Goal: Information Seeking & Learning: Learn about a topic

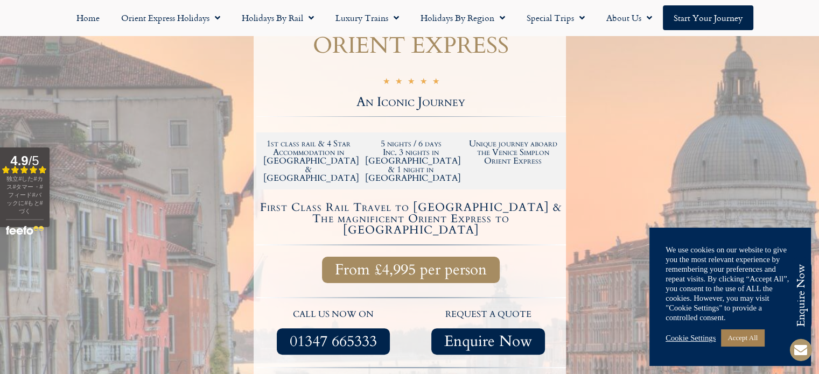
scroll to position [323, 0]
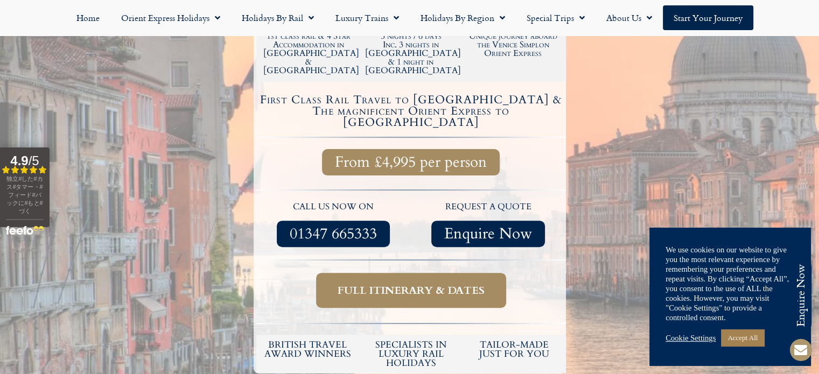
click at [430, 284] on span "Full itinerary & dates" at bounding box center [411, 290] width 147 height 13
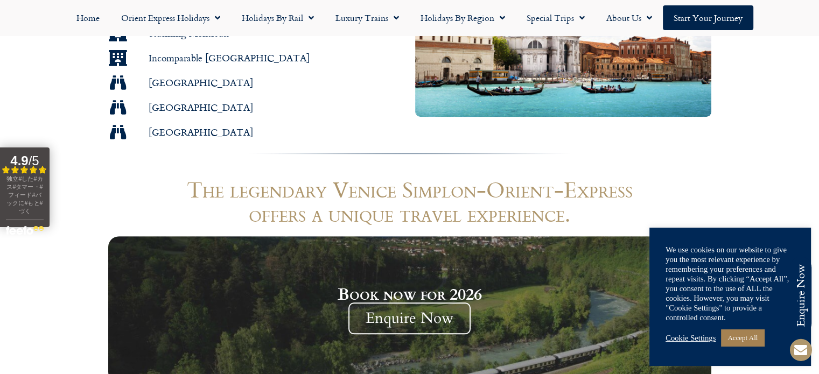
scroll to position [646, 0]
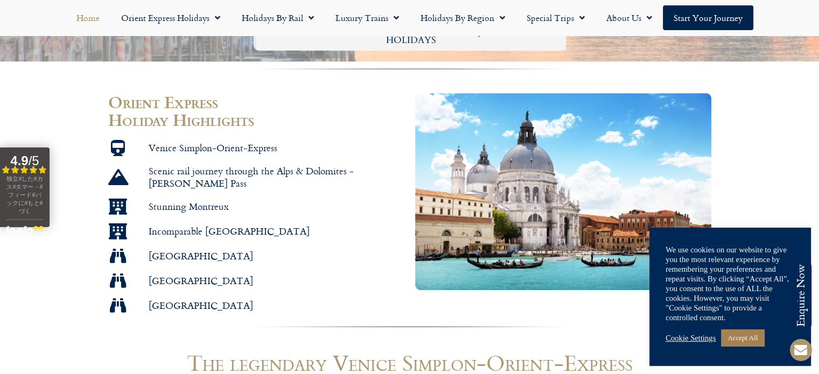
click at [99, 18] on link "Home" at bounding box center [88, 17] width 45 height 25
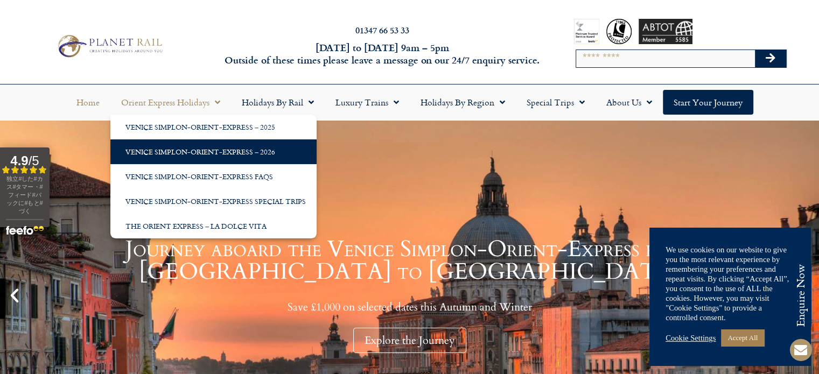
click at [182, 150] on link "Venice Simplon-Orient-Express – 2026" at bounding box center [213, 152] width 206 height 25
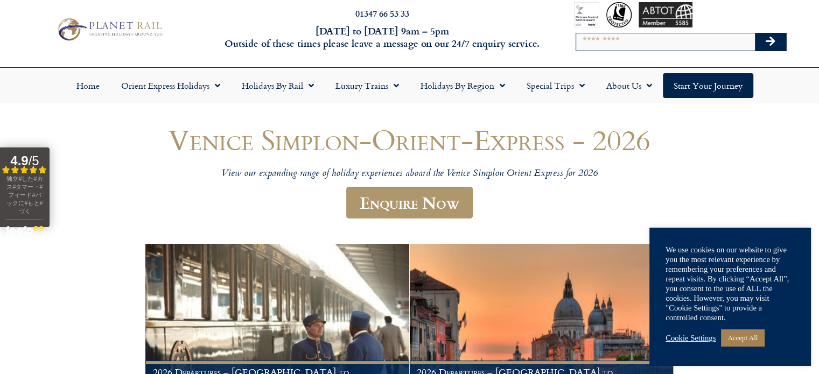
scroll to position [124, 0]
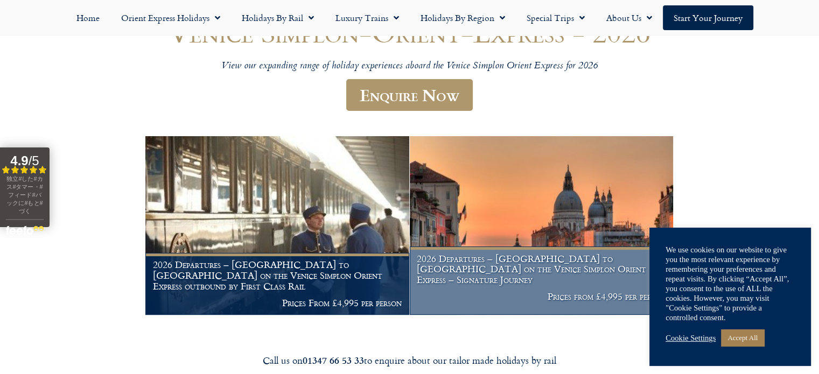
click at [541, 219] on img at bounding box center [541, 225] width 263 height 179
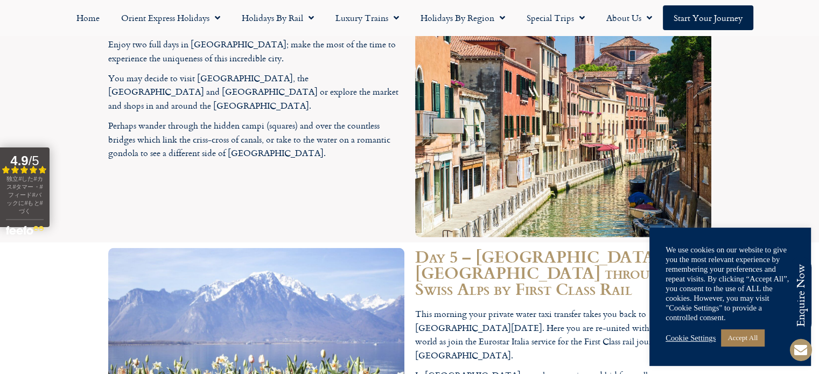
scroll to position [2693, 0]
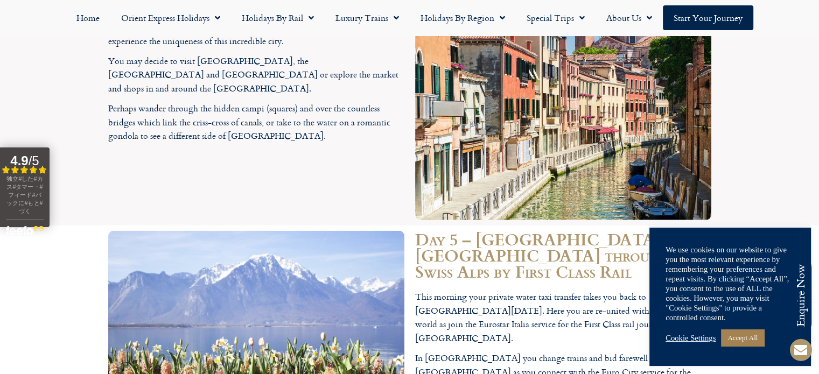
click at [717, 226] on section "Day 5 – [GEOGRAPHIC_DATA] to [GEOGRAPHIC_DATA] through the Swiss Alps by First …" at bounding box center [409, 373] width 819 height 295
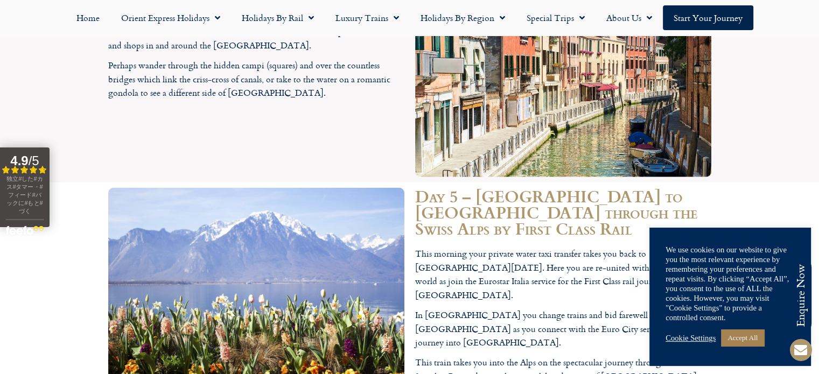
scroll to position [2801, 0]
